Goal: Find specific page/section: Find specific page/section

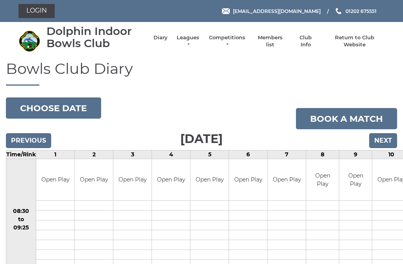
scroll to position [370, 0]
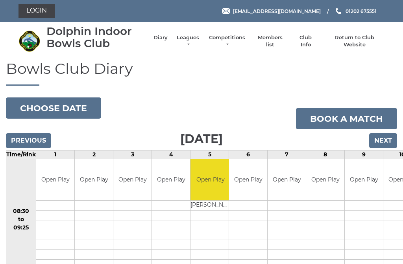
click at [271, 39] on link "Members list" at bounding box center [269, 41] width 33 height 14
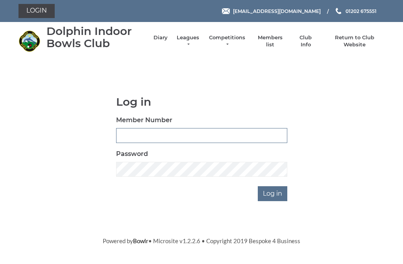
click at [125, 135] on input "Member Number" at bounding box center [201, 135] width 171 height 15
type input "2373"
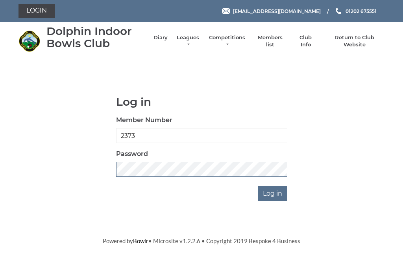
scroll to position [134, 0]
click at [275, 187] on input "Log in" at bounding box center [273, 194] width 30 height 15
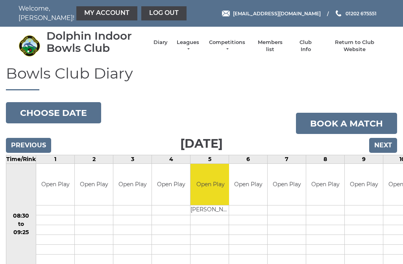
click at [272, 43] on link "Members list" at bounding box center [269, 46] width 33 height 14
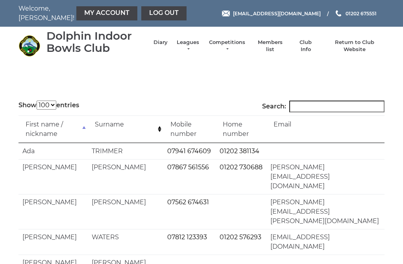
select select "100"
click at [308, 109] on input "Search:" at bounding box center [336, 107] width 95 height 12
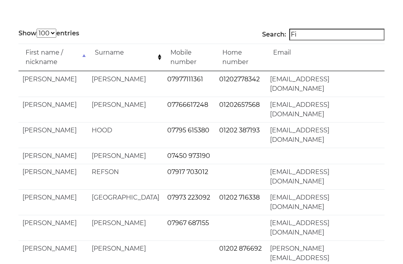
type input "F"
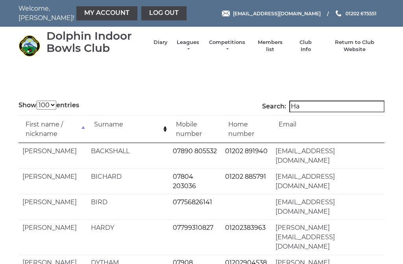
scroll to position [0, 0]
type input "H"
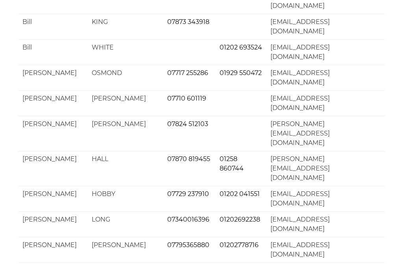
scroll to position [1276, 0]
